Goal: Transaction & Acquisition: Purchase product/service

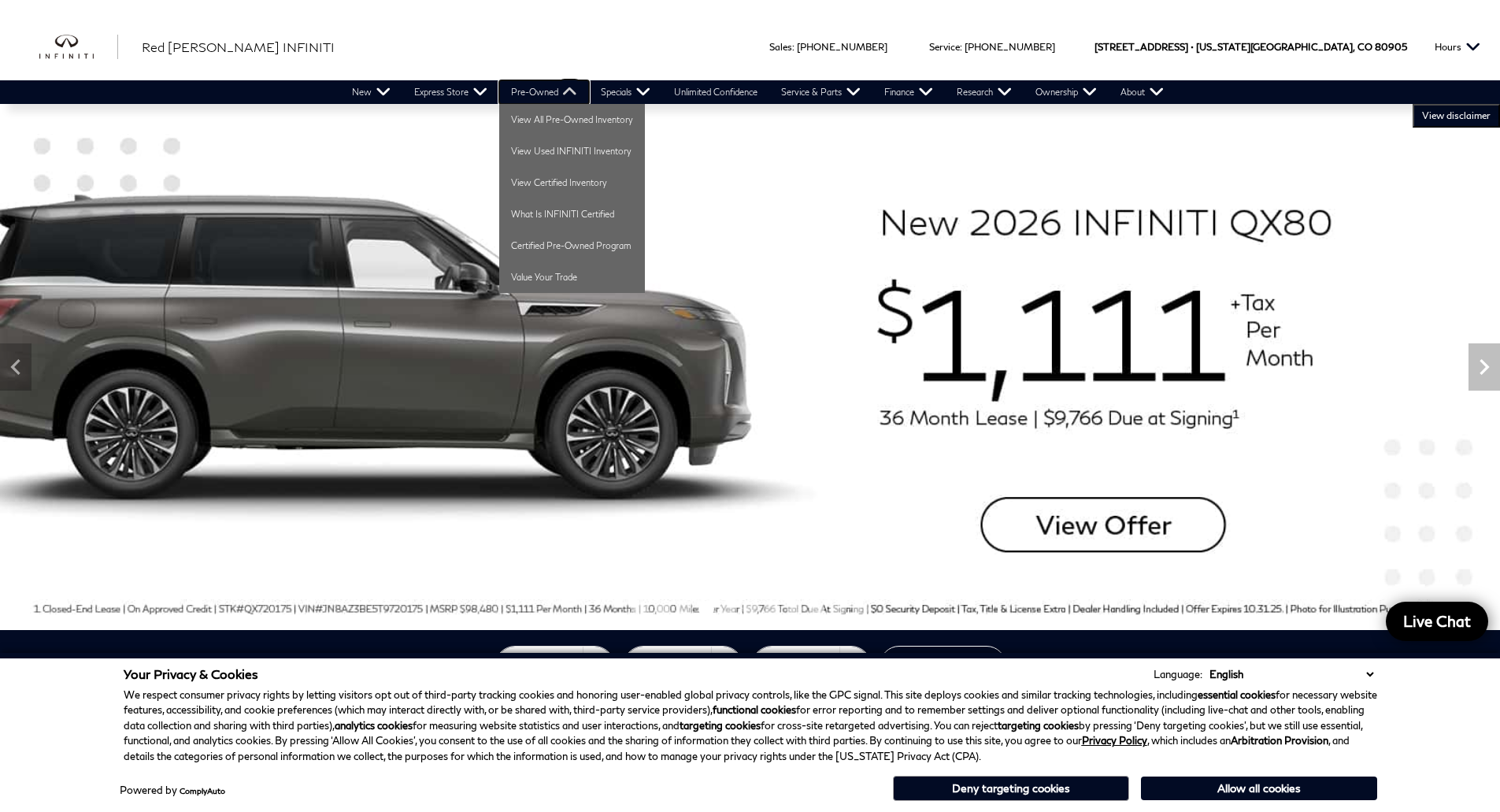
click at [534, 94] on link "Pre-Owned" at bounding box center [544, 92] width 90 height 23
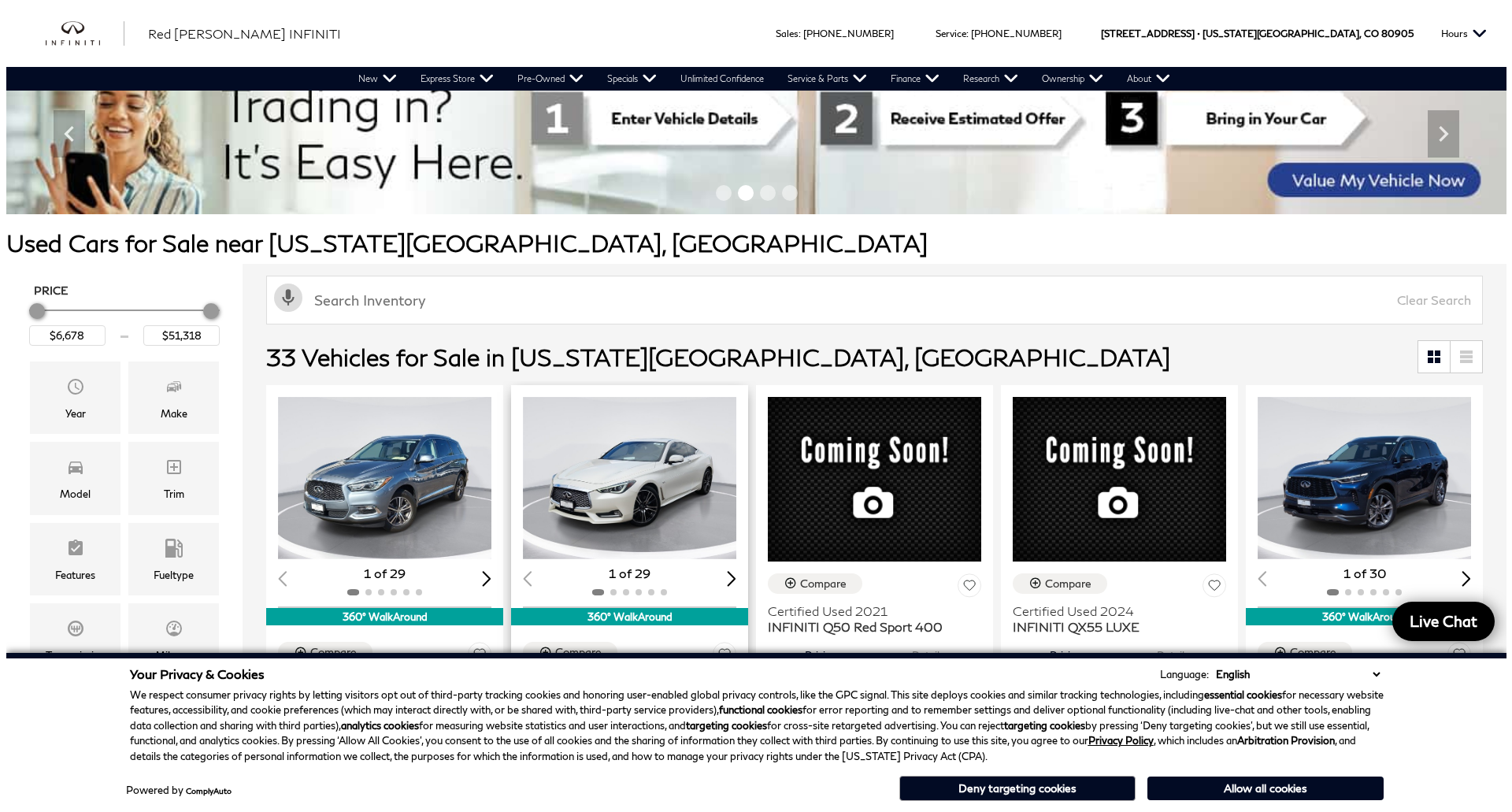
scroll to position [79, 0]
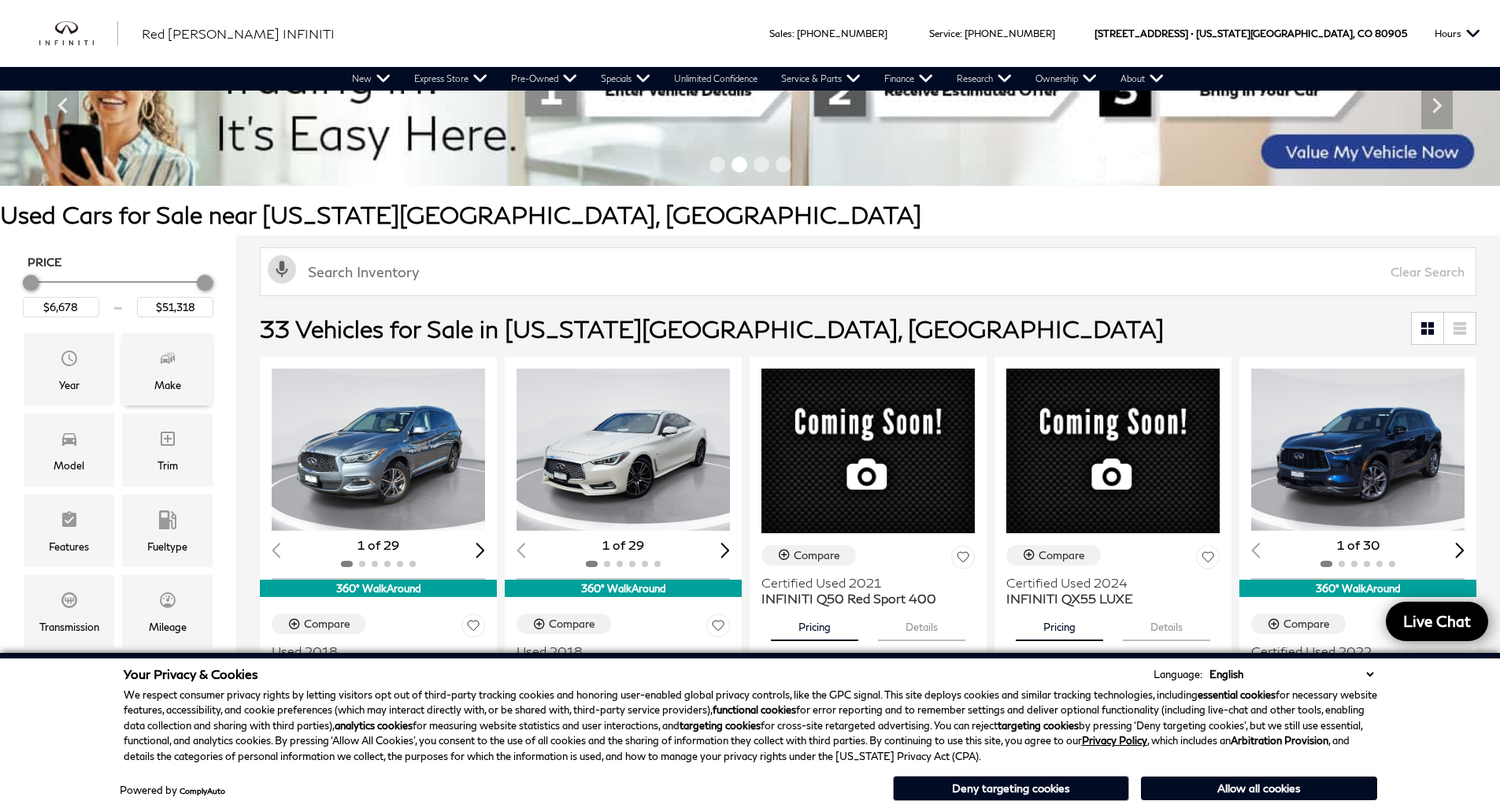
click at [169, 365] on icon "Make" at bounding box center [167, 358] width 19 height 19
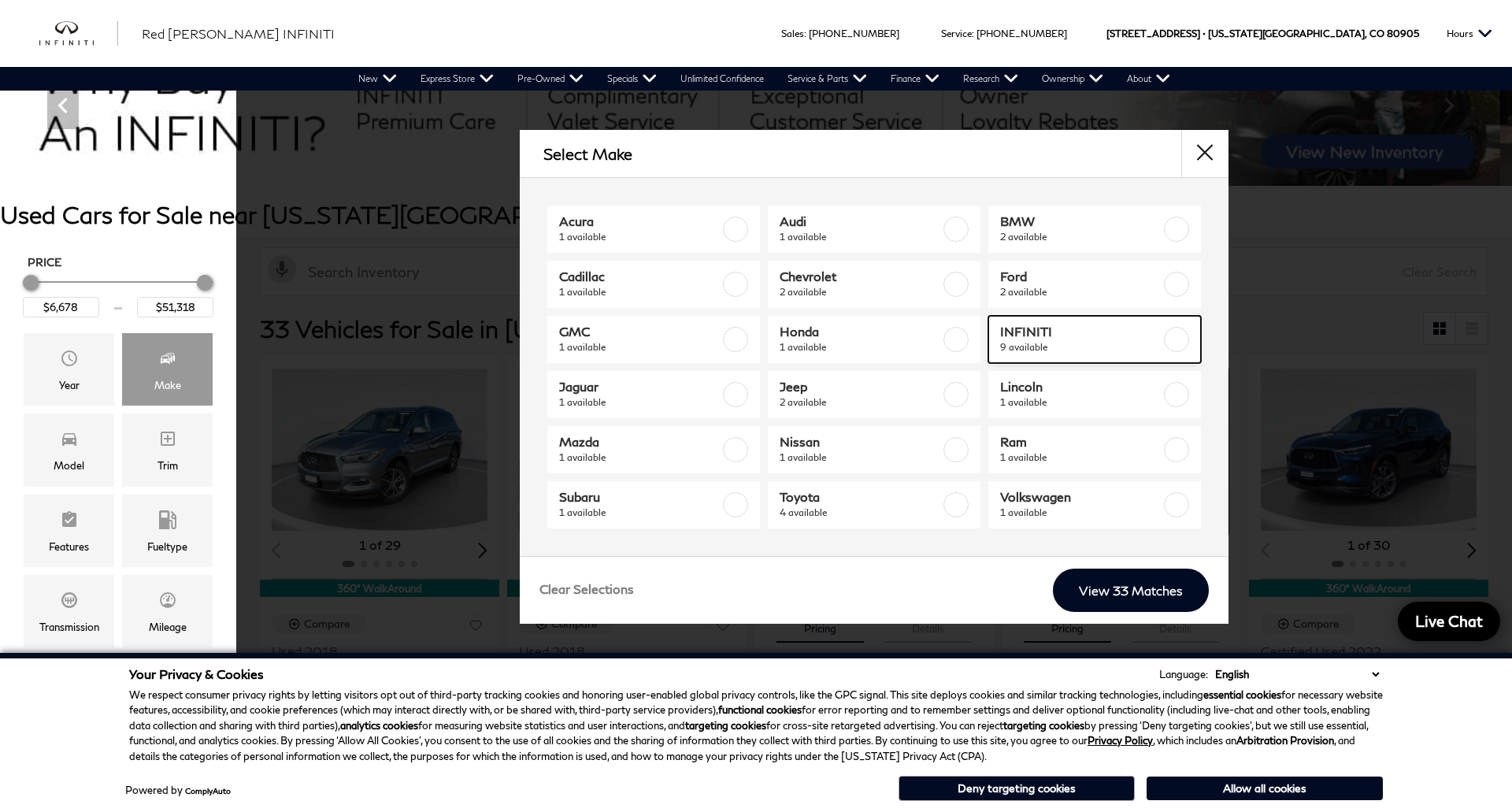
click at [1179, 338] on label at bounding box center [1176, 339] width 25 height 25
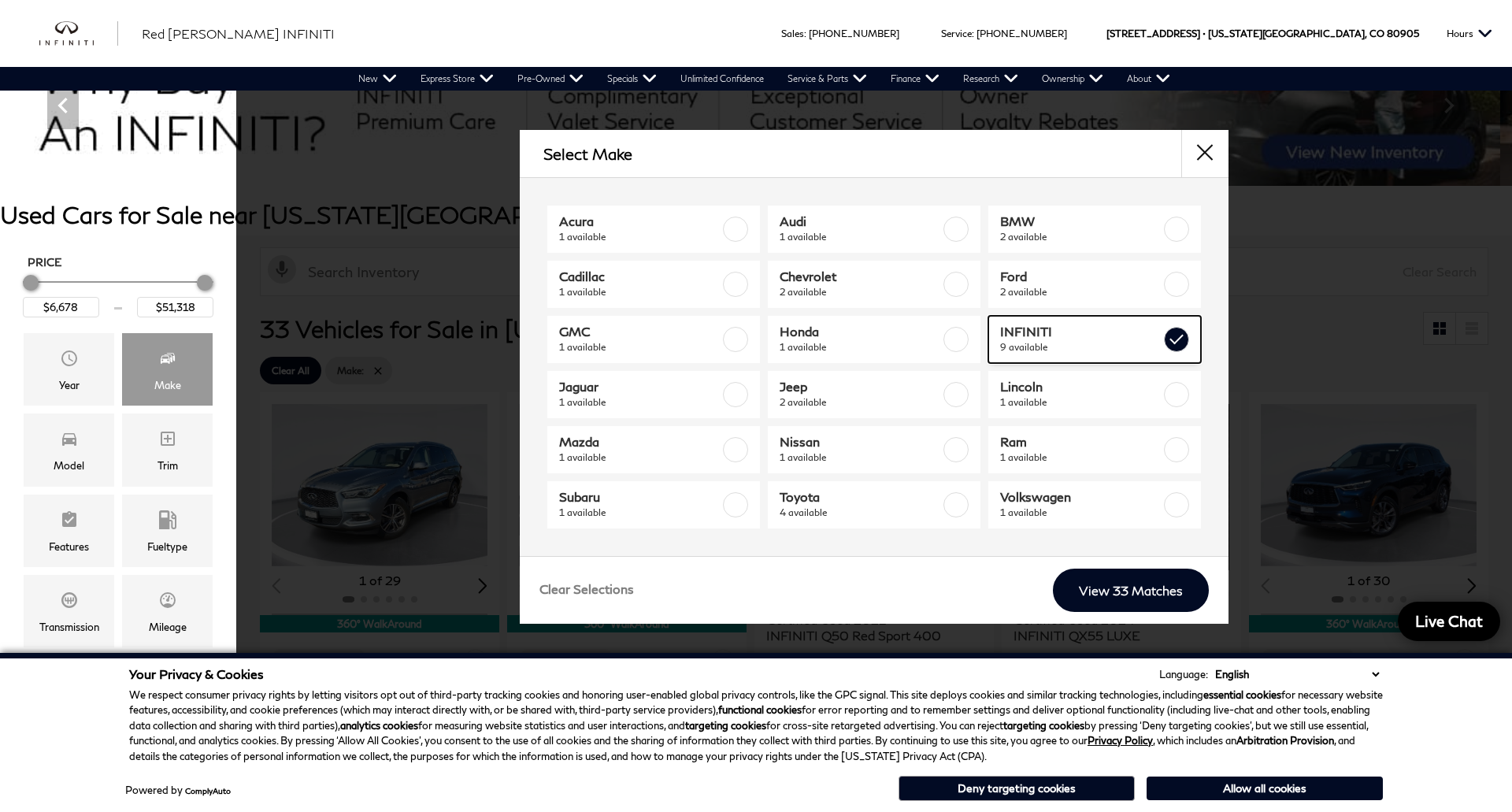
type input "$19,378"
checkbox input "true"
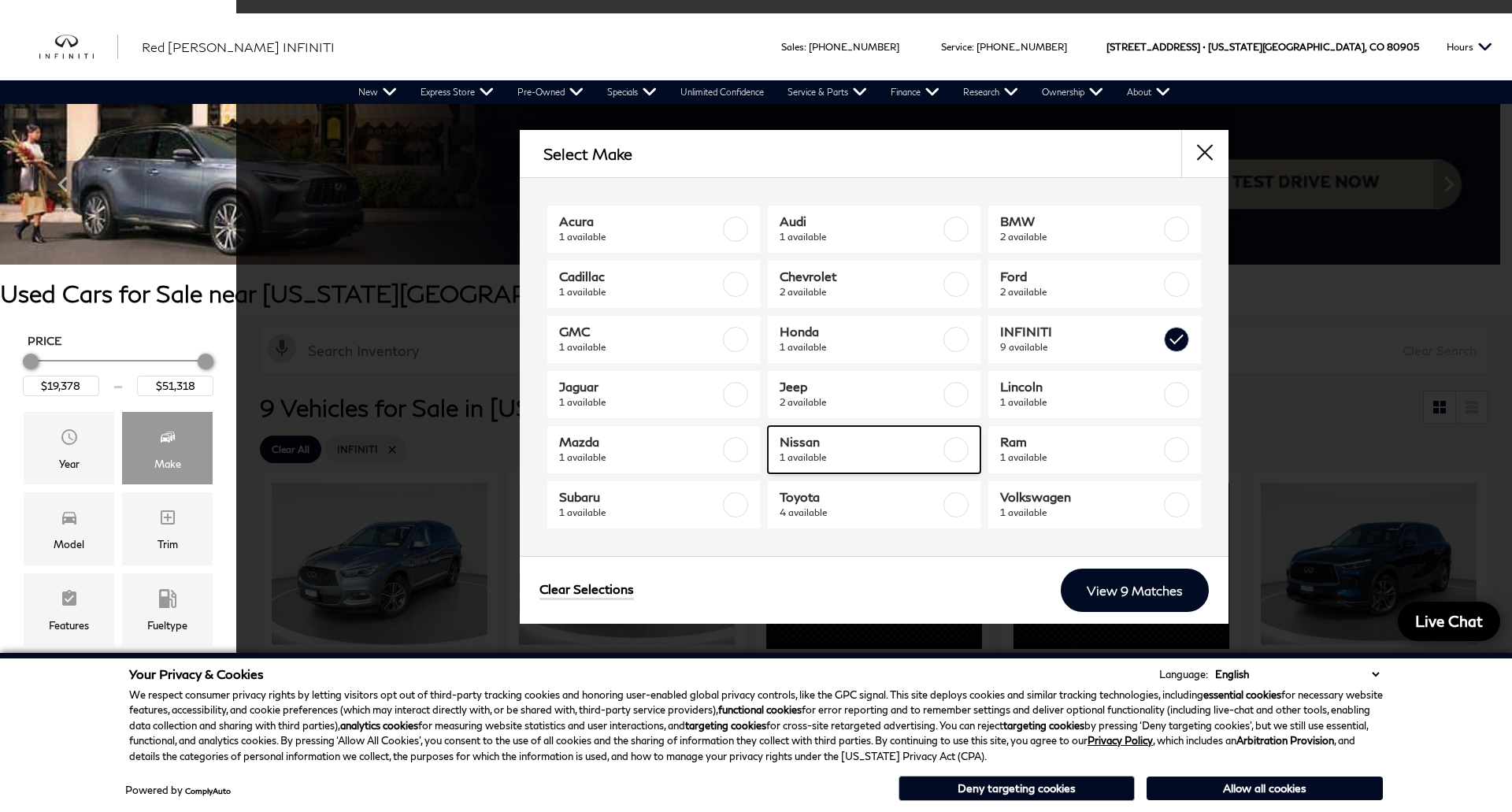
click at [955, 450] on label at bounding box center [956, 449] width 25 height 25
checkbox input "true"
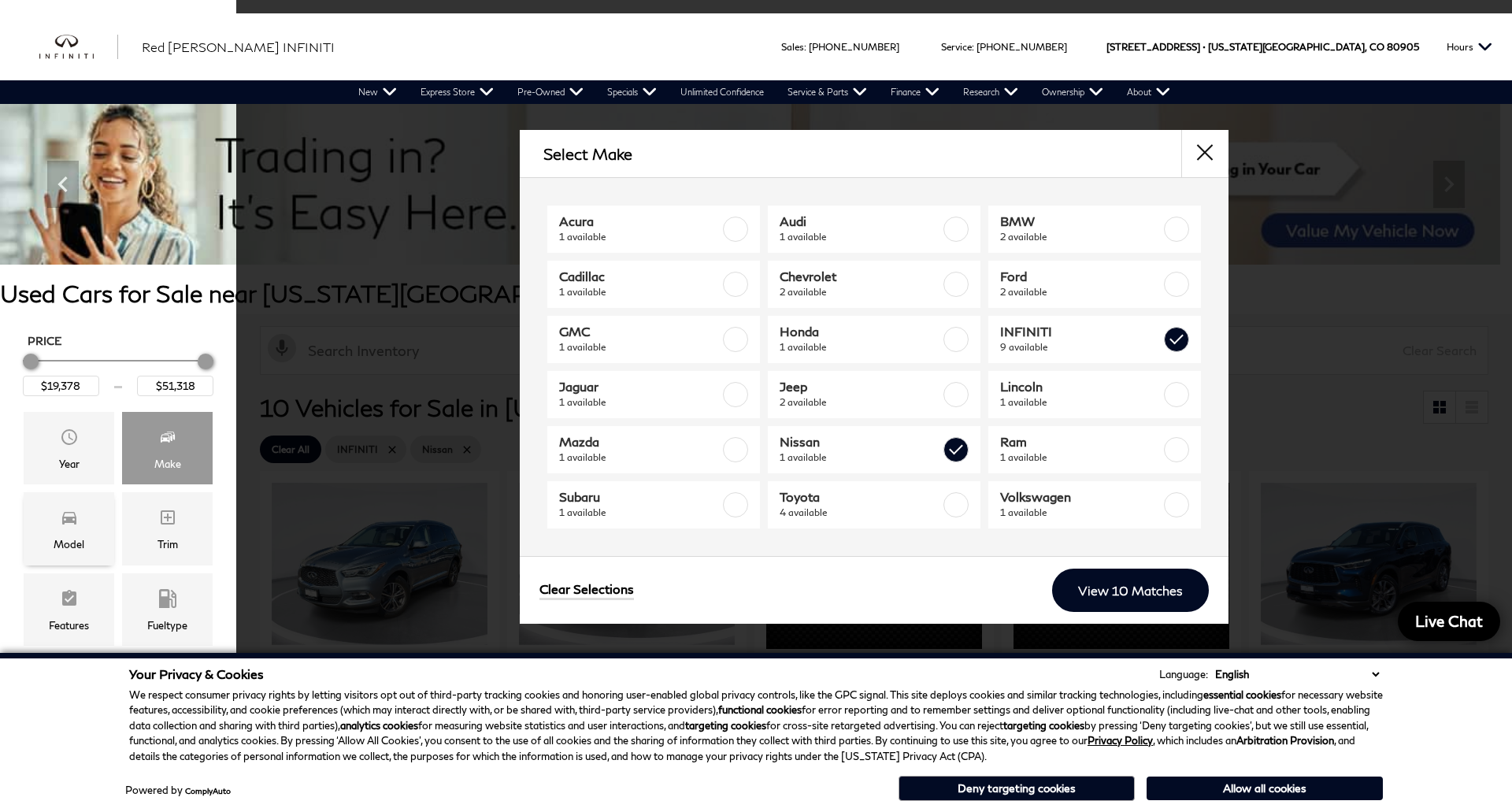
click at [80, 534] on div "Model" at bounding box center [69, 528] width 90 height 73
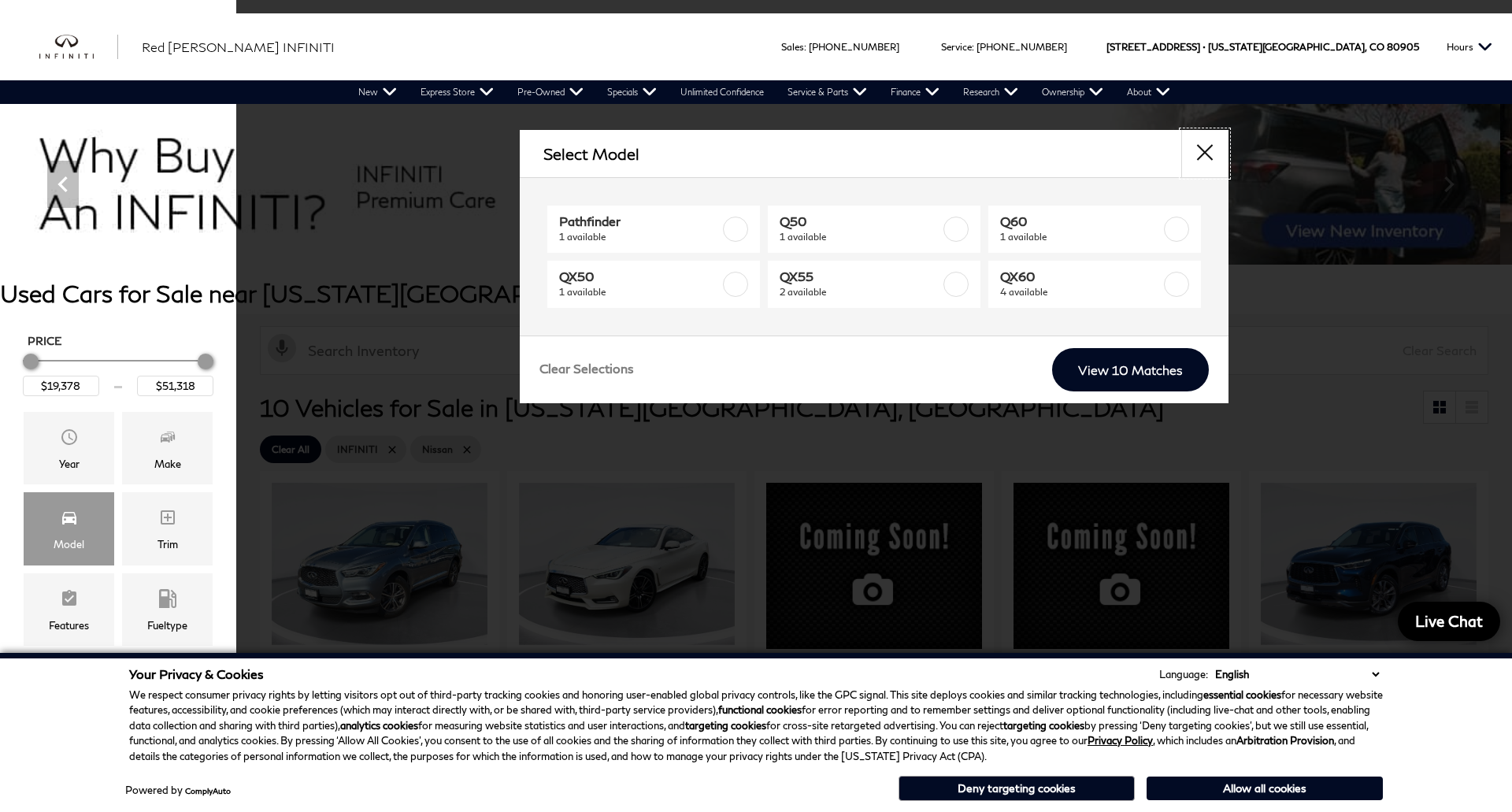
click at [1203, 144] on button "close" at bounding box center [1205, 153] width 48 height 48
